Goal: Information Seeking & Learning: Learn about a topic

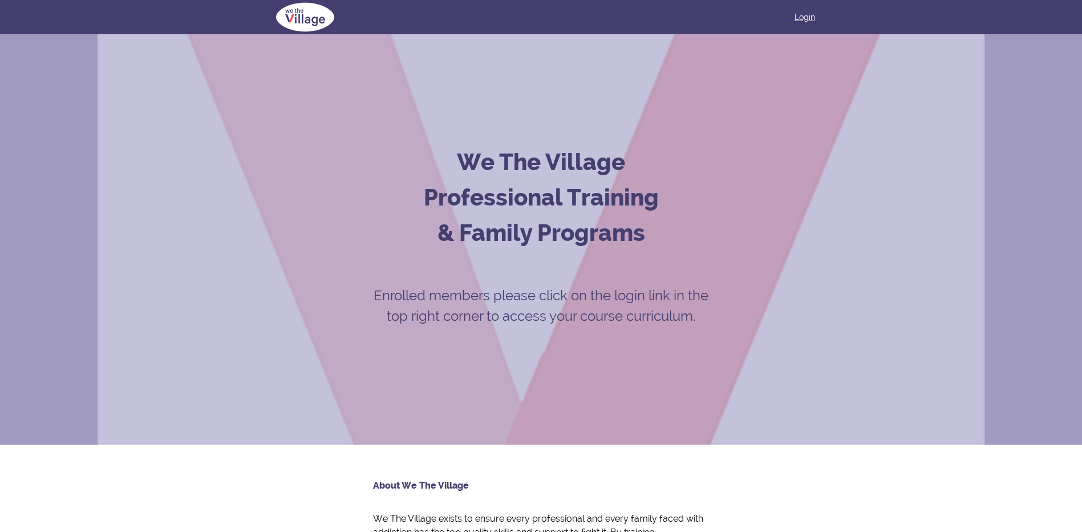
click at [811, 17] on link "Login" at bounding box center [804, 16] width 21 height 11
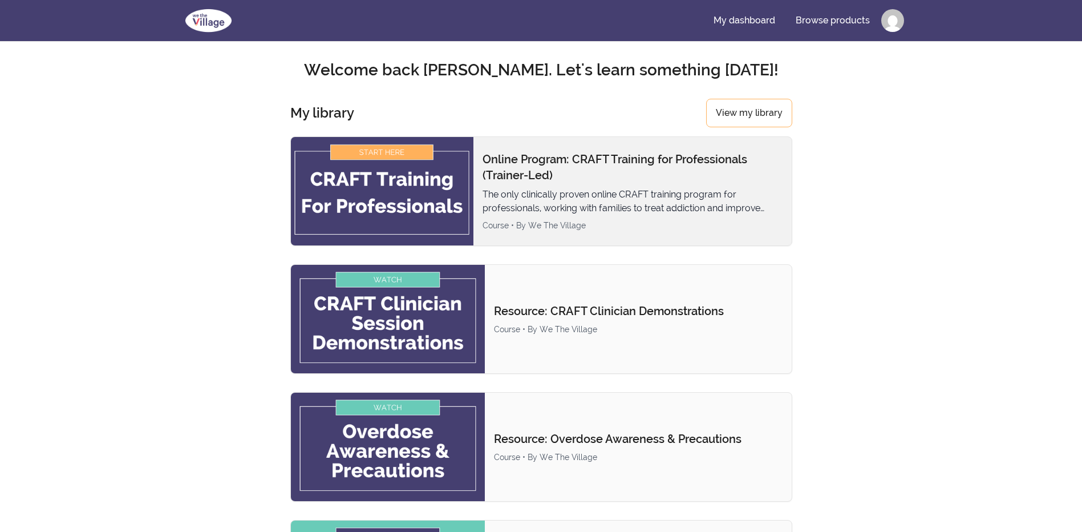
click at [407, 180] on img at bounding box center [382, 191] width 183 height 108
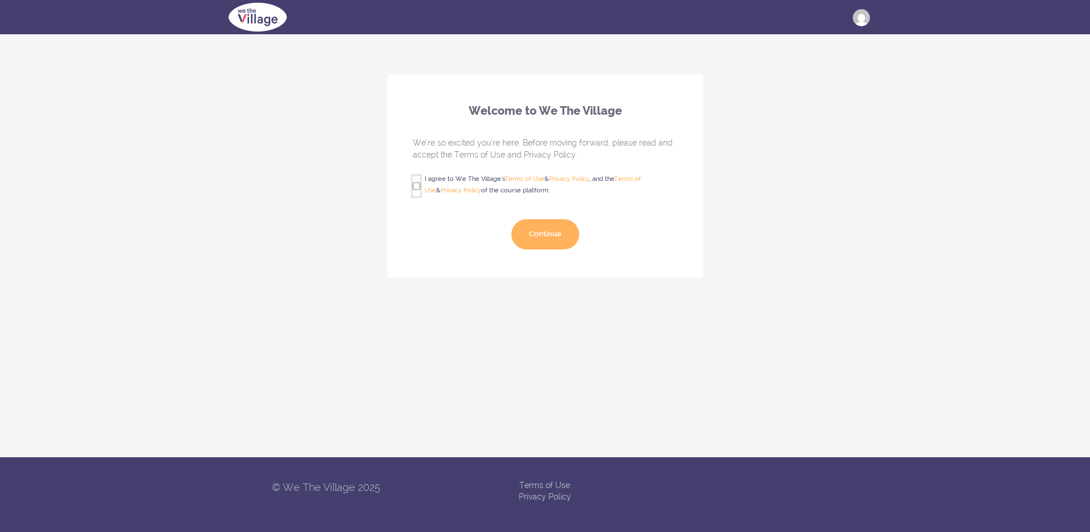
click at [416, 186] on input "I agree to We The Village's Terms of Use & Privacy Policy , and the Terms of Us…" at bounding box center [416, 186] width 7 height 21
checkbox input "true"
click at [558, 222] on button "Continue" at bounding box center [546, 234] width 68 height 30
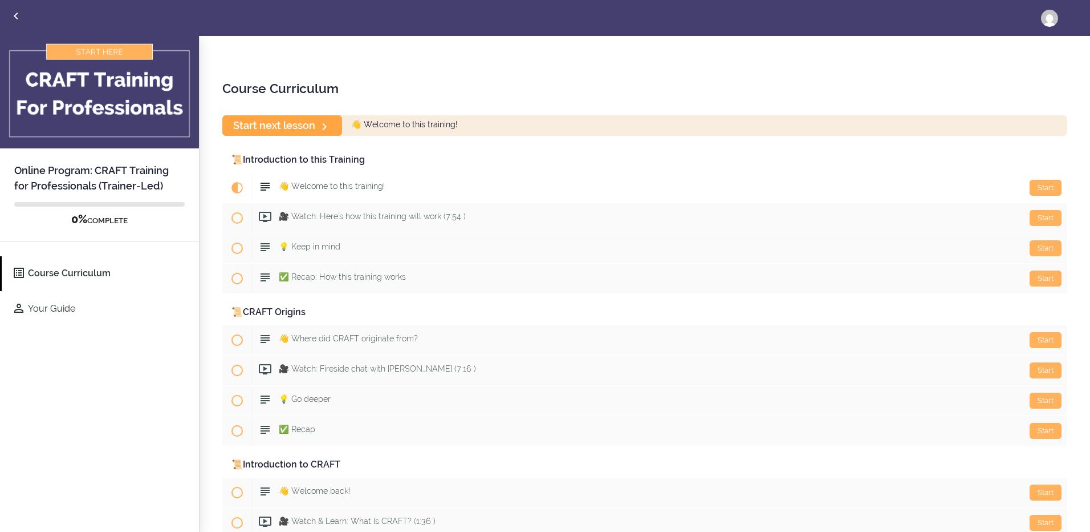
click at [286, 129] on link "Start next lesson" at bounding box center [282, 125] width 120 height 20
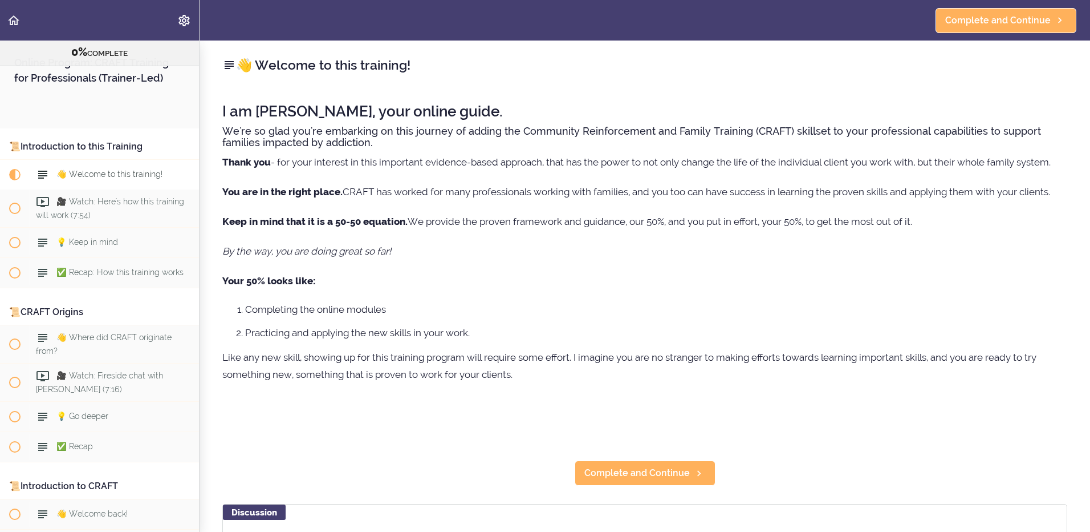
scroll to position [91, 0]
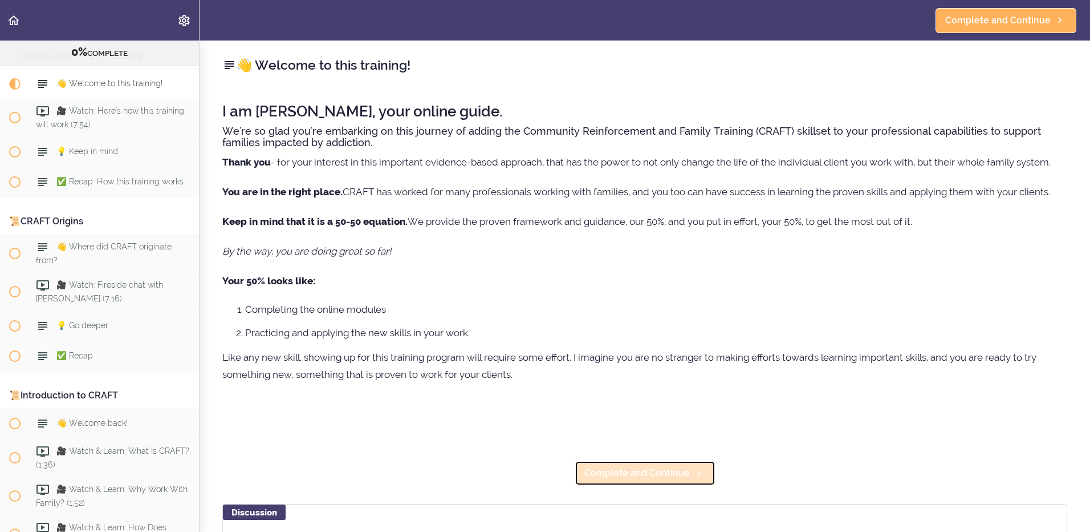
click at [645, 472] on span "Complete and Continue" at bounding box center [638, 473] width 106 height 14
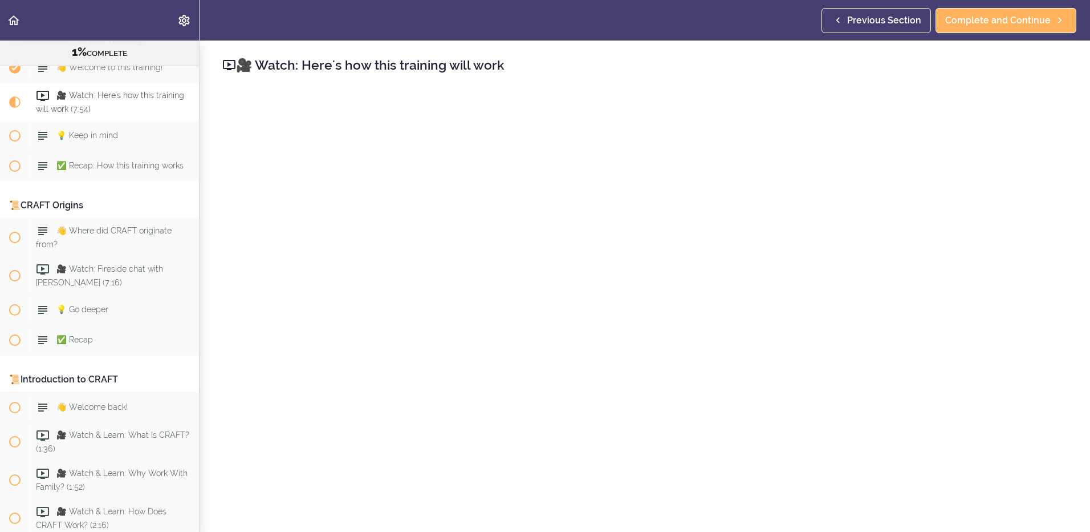
scroll to position [57, 0]
